Goal: Find specific page/section: Find specific page/section

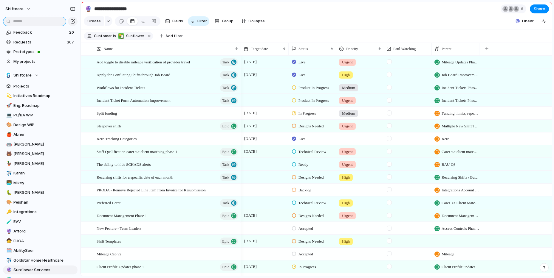
click at [35, 22] on input "text" at bounding box center [34, 22] width 63 height 10
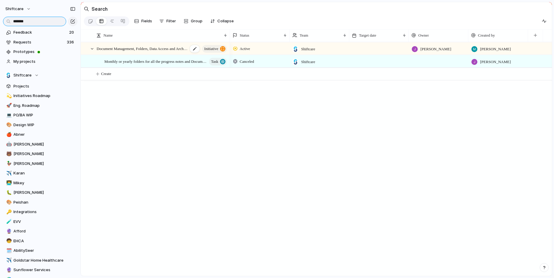
type input "*******"
click at [162, 48] on span "Document Management, Folders, Data Access and Archiving documents, Client, Staf…" at bounding box center [142, 48] width 91 height 7
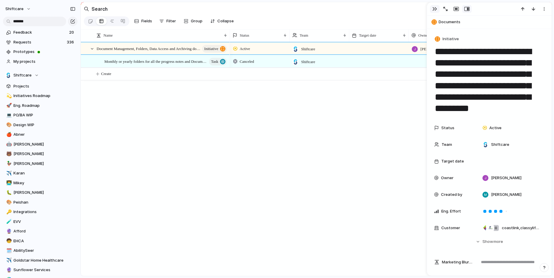
click at [433, 9] on div "button" at bounding box center [434, 9] width 5 height 5
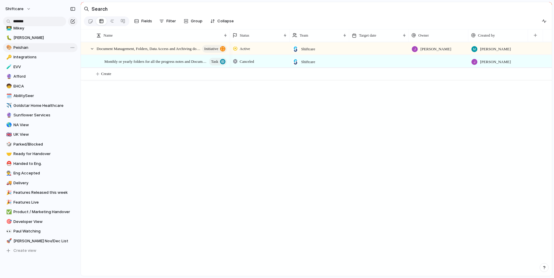
scroll to position [153, 0]
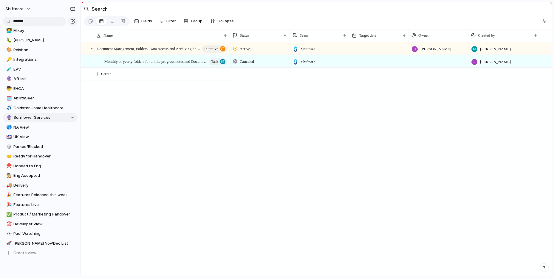
click at [22, 118] on span "Sunflower Services" at bounding box center [44, 118] width 62 height 6
